Goal: Information Seeking & Learning: Learn about a topic

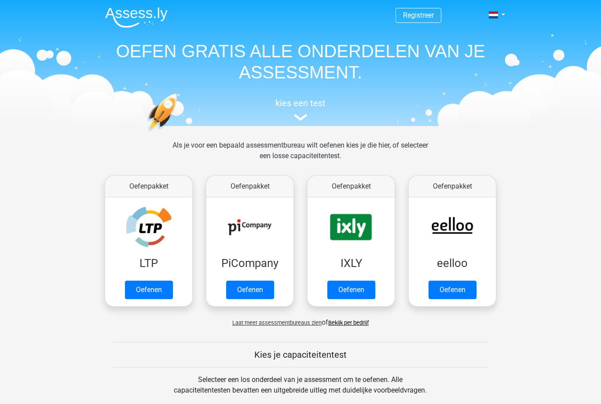
click at [160, 290] on link "Oefenen" at bounding box center [149, 289] width 48 height 18
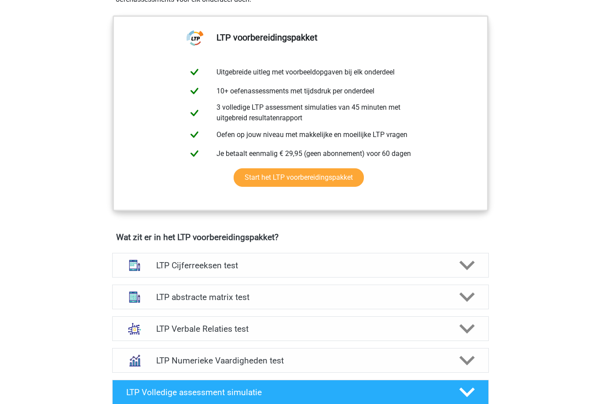
scroll to position [346, 0]
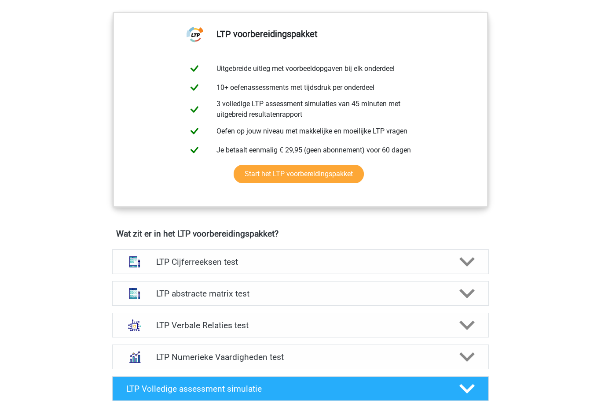
click at [462, 300] on icon at bounding box center [466, 293] width 15 height 15
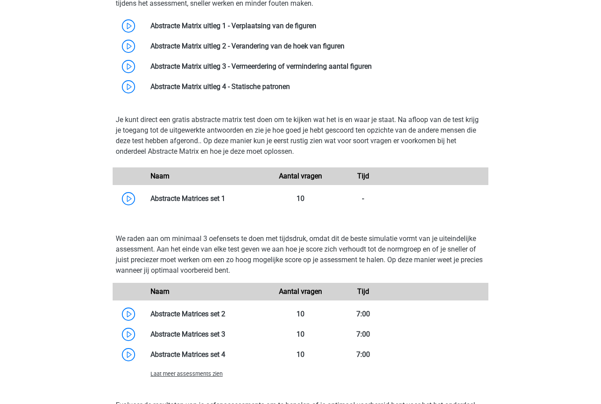
scroll to position [682, 0]
click at [225, 202] on link at bounding box center [225, 198] width 0 height 8
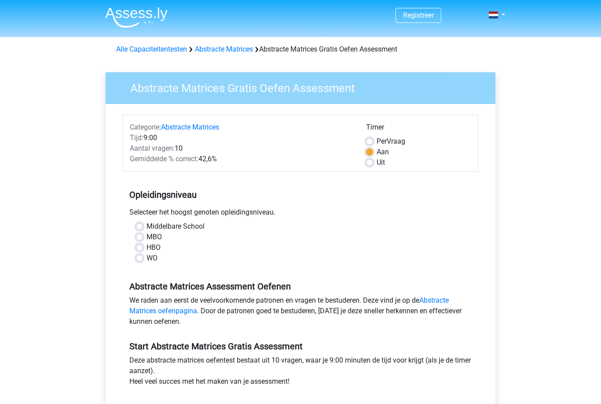
scroll to position [15, 0]
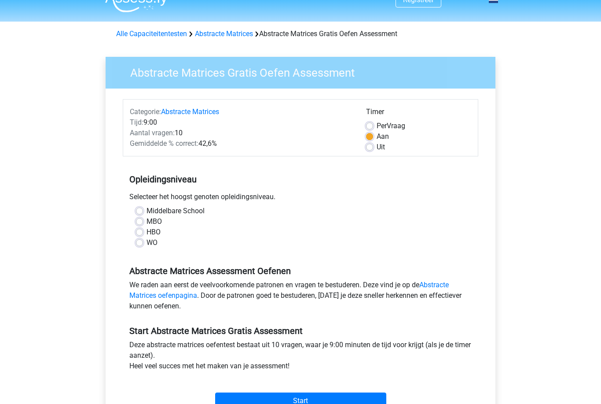
click at [147, 245] on label "WO" at bounding box center [152, 243] width 11 height 11
click at [142, 245] on input "WO" at bounding box center [139, 242] width 7 height 9
radio input "true"
click at [377, 151] on label "Uit" at bounding box center [381, 147] width 8 height 11
click at [369, 151] on input "Uit" at bounding box center [369, 146] width 7 height 9
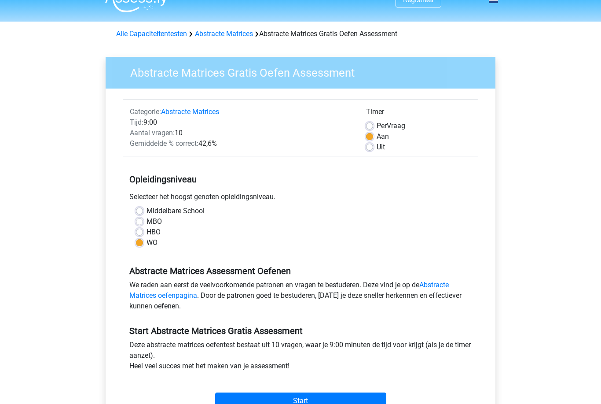
radio input "true"
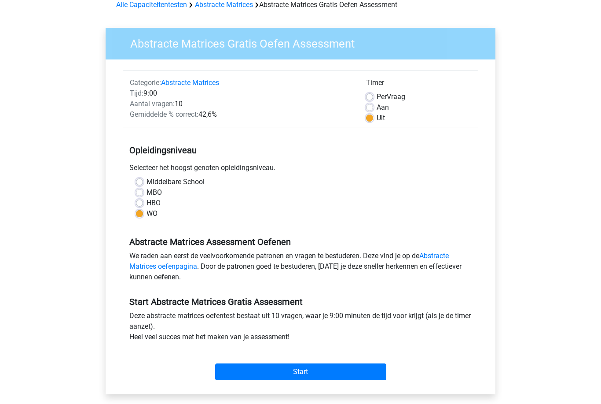
scroll to position [141, 0]
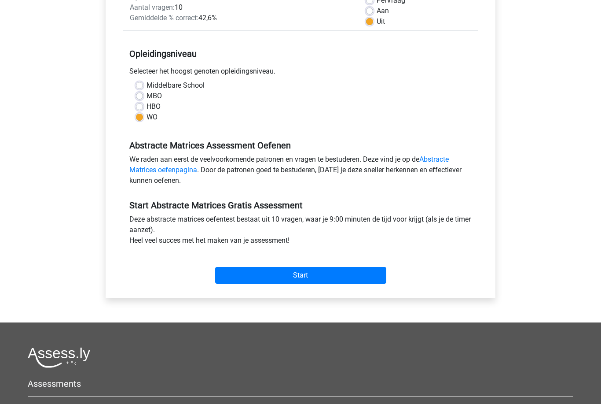
click at [373, 273] on input "Start" at bounding box center [300, 275] width 171 height 17
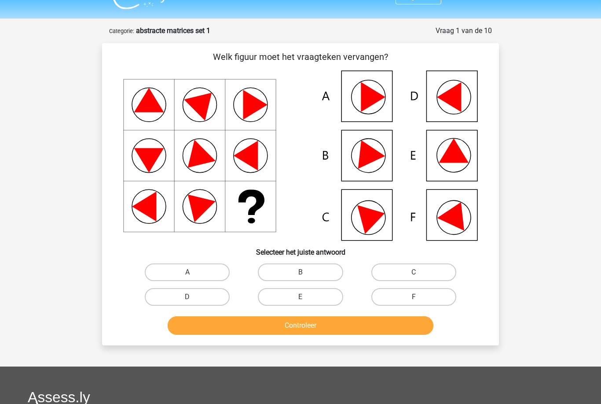
scroll to position [19, 0]
